Goal: Obtain resource: Download file/media

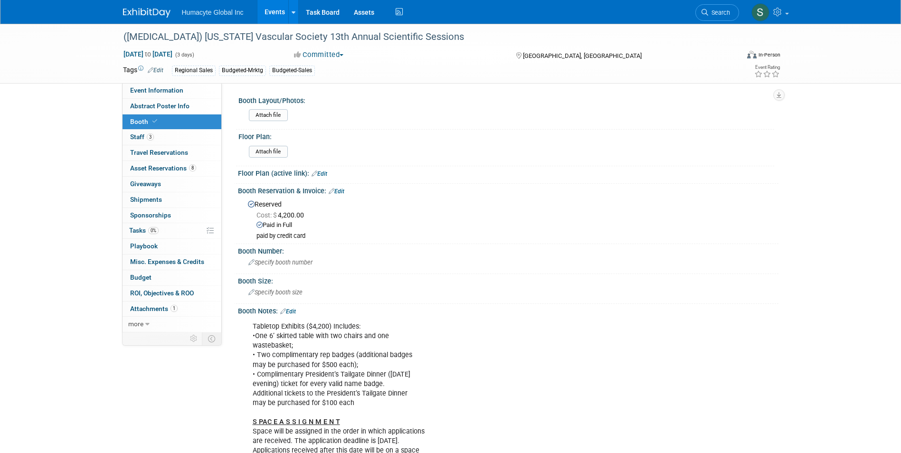
click at [264, 14] on link "Events" at bounding box center [274, 12] width 35 height 24
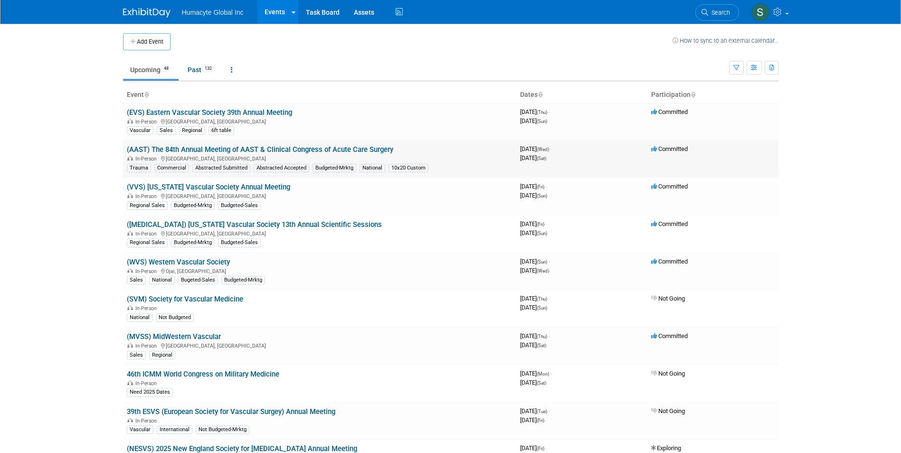
click at [296, 150] on link "(AAST) The 84th Annual Meeting of AAST & Clinical Congress of Acute Care Surgery" at bounding box center [260, 149] width 266 height 9
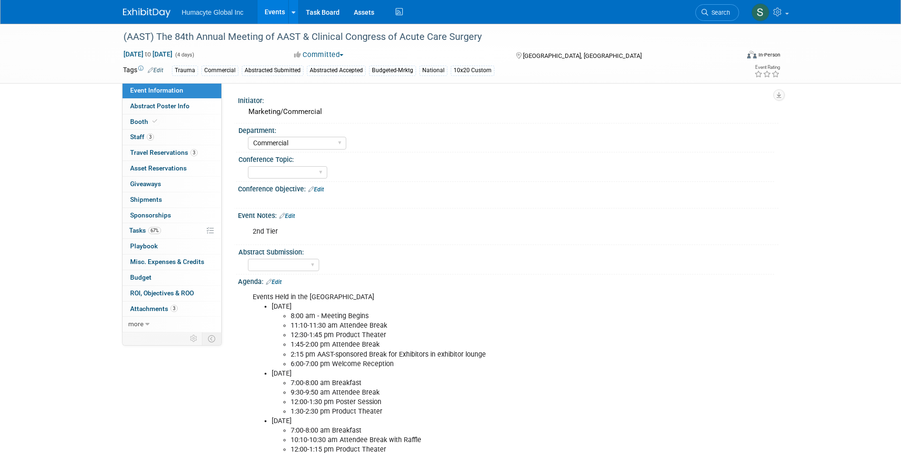
select select "Commercial"
select select "Northeast"
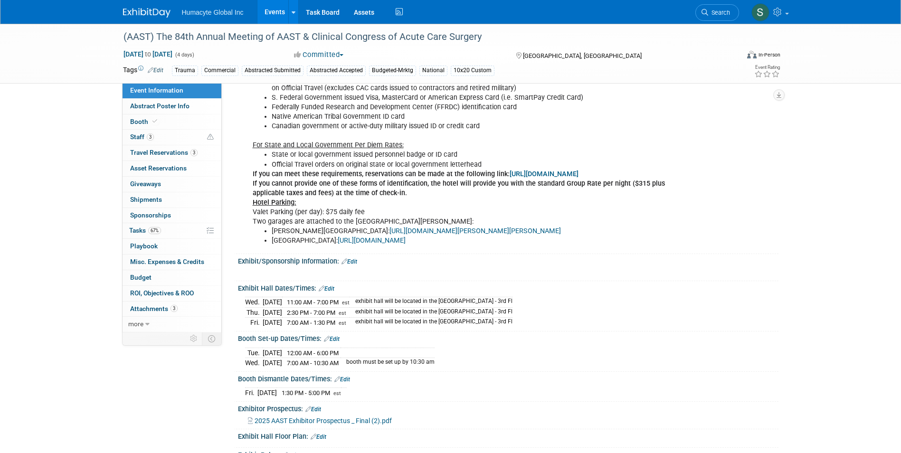
scroll to position [902, 0]
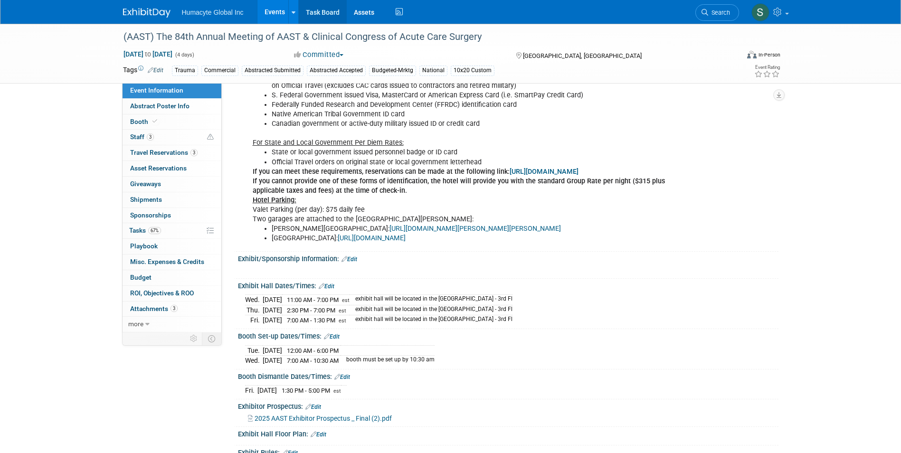
click at [316, 17] on link "Task Board" at bounding box center [323, 12] width 48 height 24
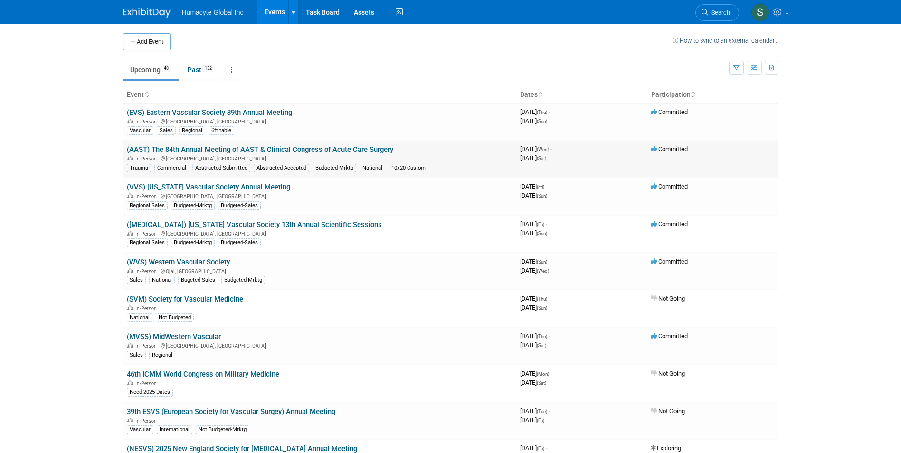
click at [202, 149] on link "(AAST) The 84th Annual Meeting of AAST & Clinical Congress of Acute Care Surgery" at bounding box center [260, 149] width 266 height 9
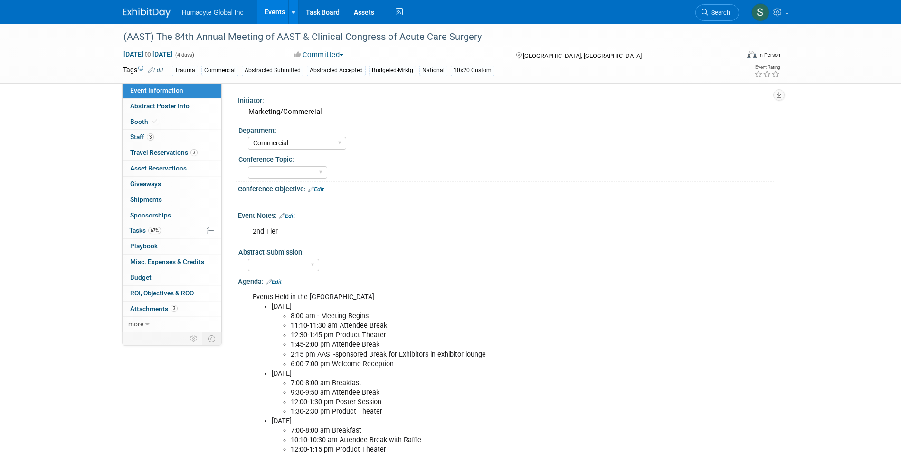
select select "Commercial"
select select "Northeast"
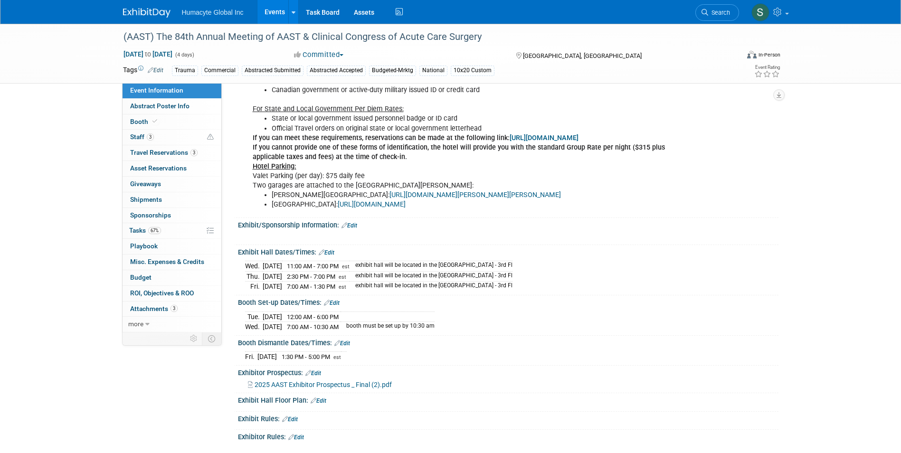
scroll to position [950, 0]
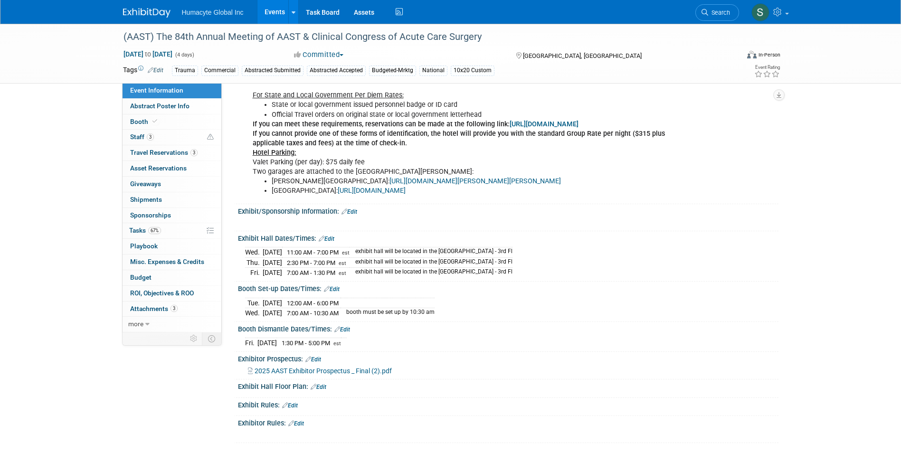
click at [305, 367] on span "2025 AAST Exhibitor Prospectus _ Final (2).pdf" at bounding box center [322, 371] width 137 height 8
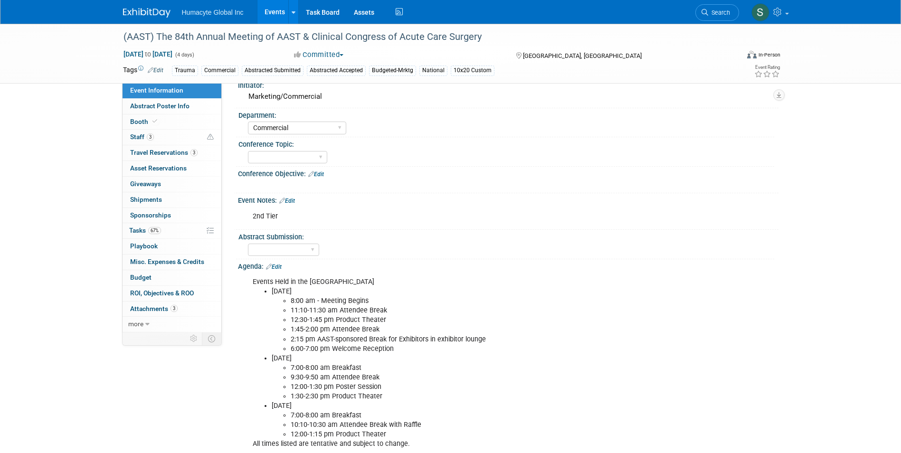
scroll to position [0, 0]
